Goal: Task Accomplishment & Management: Manage account settings

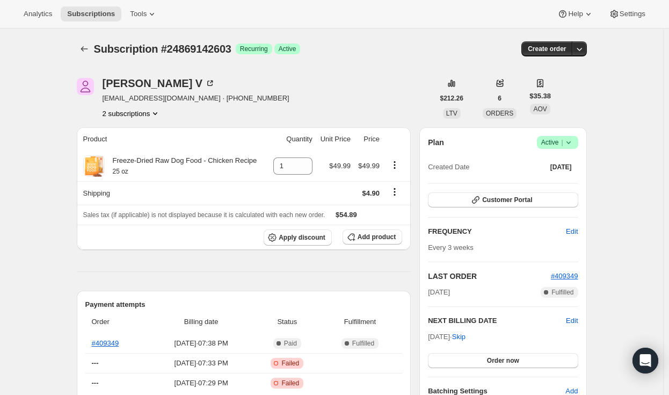
click at [568, 142] on icon at bounding box center [569, 142] width 11 height 11
click at [550, 175] on button "Cancel subscription" at bounding box center [561, 181] width 67 height 17
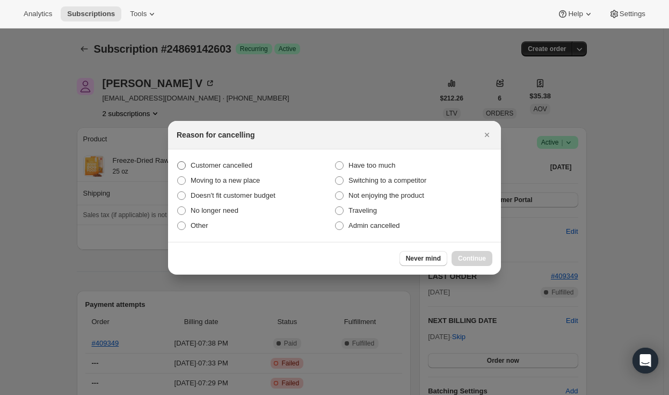
click at [209, 162] on span "Customer cancelled" at bounding box center [222, 165] width 62 height 8
click at [178, 162] on input "Customer cancelled" at bounding box center [177, 161] width 1 height 1
radio input "true"
click at [469, 260] on span "Continue" at bounding box center [472, 258] width 28 height 9
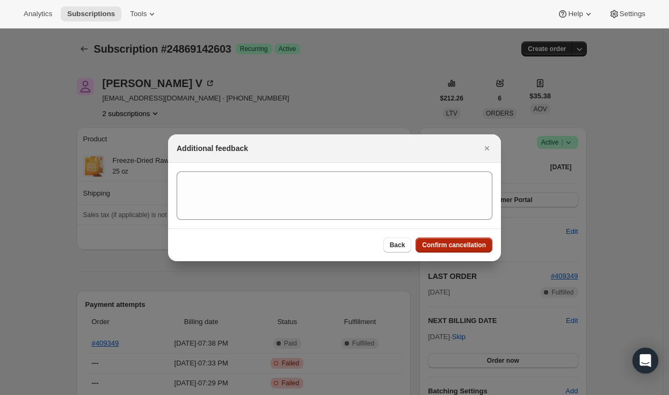
click at [456, 251] on button "Confirm cancellation" at bounding box center [454, 244] width 77 height 15
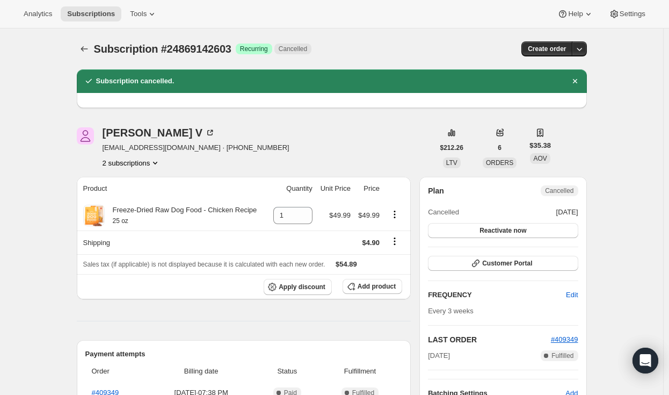
click at [136, 165] on button "2 subscriptions" at bounding box center [132, 162] width 59 height 11
click at [130, 197] on span "24869142603 Info Current" at bounding box center [135, 201] width 75 height 8
click at [131, 175] on button "24869109835" at bounding box center [135, 182] width 81 height 17
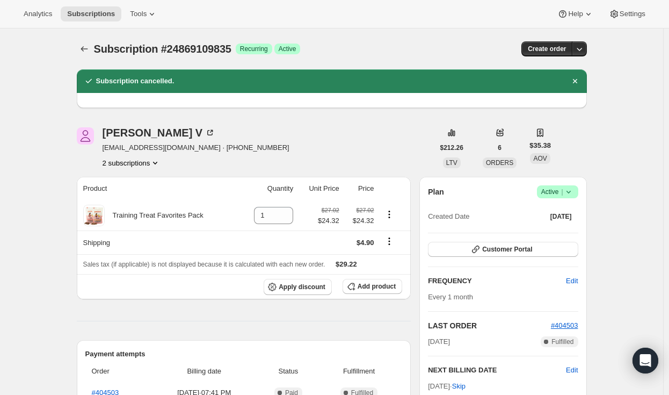
click at [570, 197] on span "Success Active |" at bounding box center [557, 191] width 41 height 13
click at [553, 228] on span "Cancel subscription" at bounding box center [561, 231] width 61 height 8
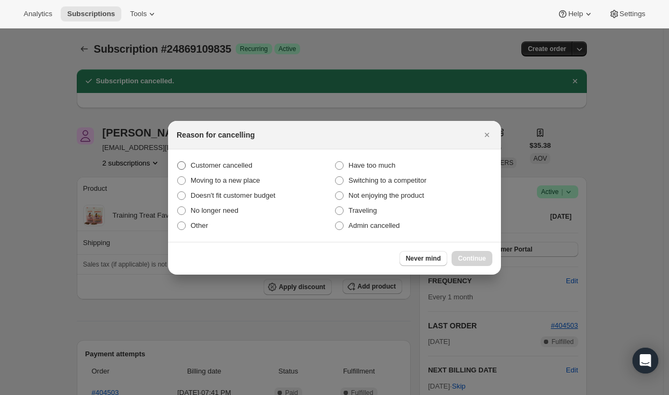
click at [231, 162] on span "Customer cancelled" at bounding box center [222, 165] width 62 height 8
click at [178, 162] on input "Customer cancelled" at bounding box center [177, 161] width 1 height 1
radio input "true"
click at [473, 254] on span "Continue" at bounding box center [472, 258] width 28 height 9
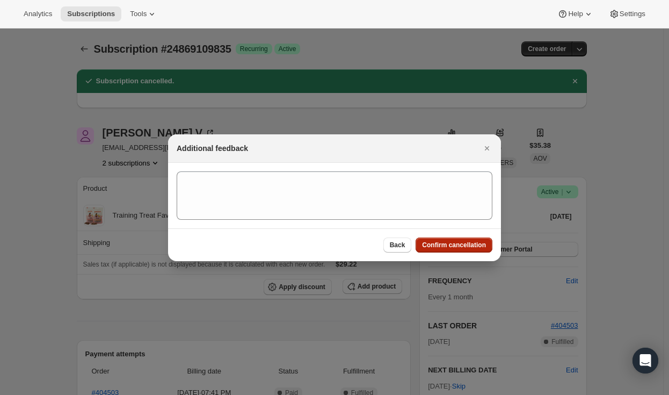
click at [454, 250] on button "Confirm cancellation" at bounding box center [454, 244] width 77 height 15
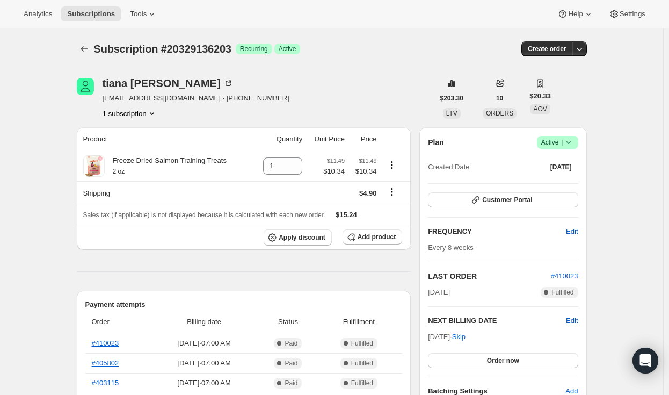
click at [573, 143] on icon at bounding box center [569, 142] width 11 height 11
click at [561, 185] on span "Cancel subscription" at bounding box center [561, 181] width 61 height 8
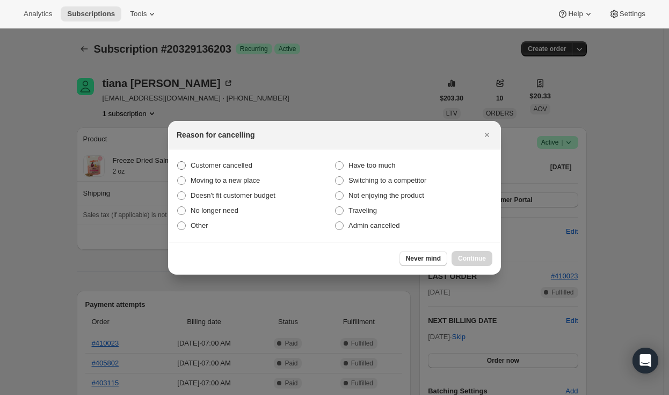
click at [252, 163] on label "Customer cancelled" at bounding box center [256, 165] width 158 height 15
click at [178, 162] on input "Customer cancelled" at bounding box center [177, 161] width 1 height 1
radio input "true"
click at [475, 257] on span "Continue" at bounding box center [472, 258] width 28 height 9
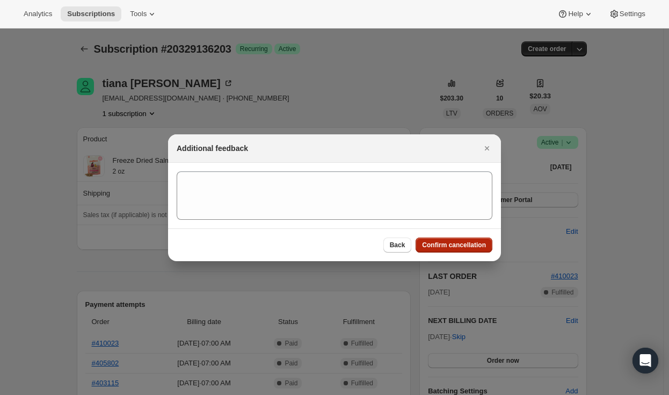
click at [440, 244] on span "Confirm cancellation" at bounding box center [454, 245] width 64 height 9
